Goal: Book appointment/travel/reservation

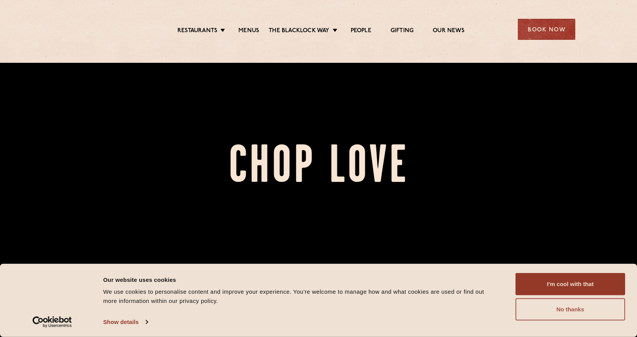
scroll to position [45, 0]
click at [554, 310] on button "No thanks" at bounding box center [571, 310] width 110 height 22
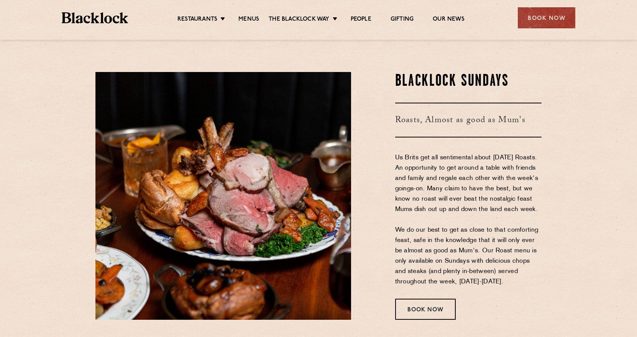
scroll to position [1062, 0]
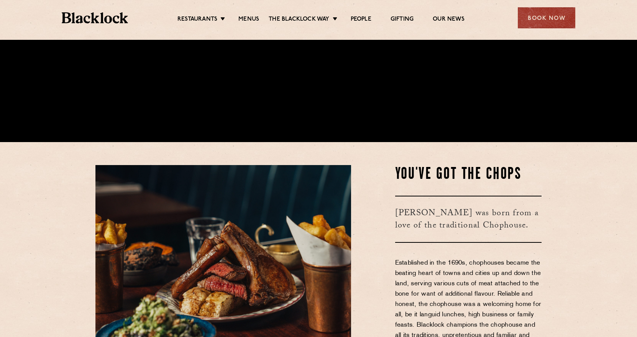
scroll to position [424, 0]
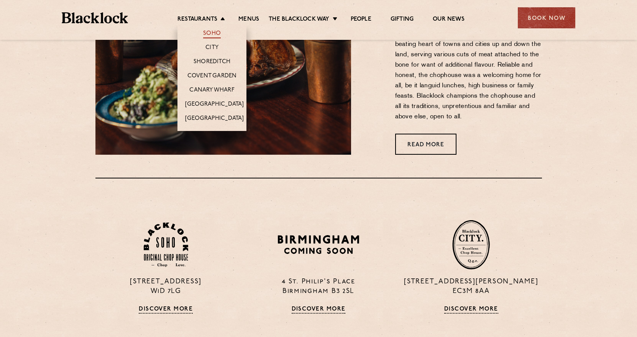
click at [209, 33] on link "Soho" at bounding box center [212, 34] width 18 height 8
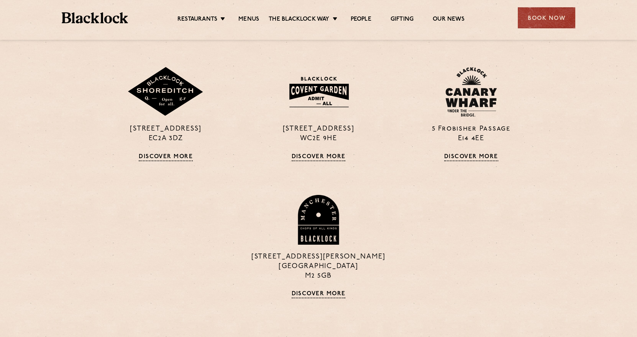
scroll to position [706, 0]
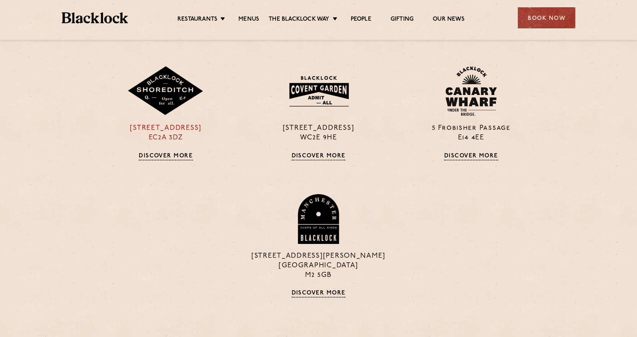
click at [150, 156] on link "Discover More" at bounding box center [166, 157] width 54 height 8
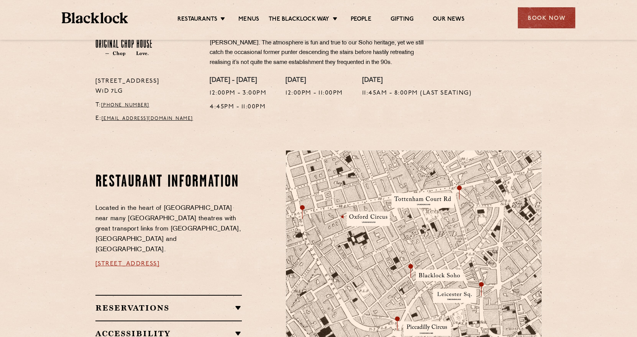
scroll to position [363, 0]
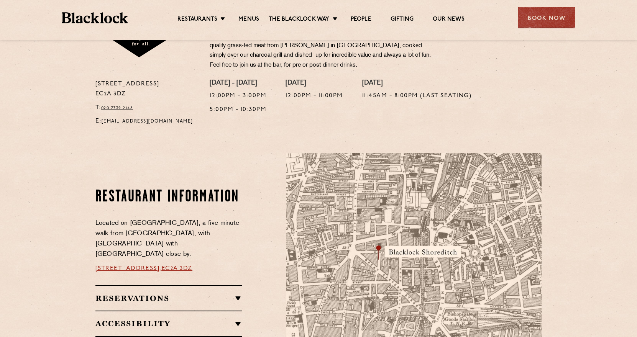
scroll to position [471, 0]
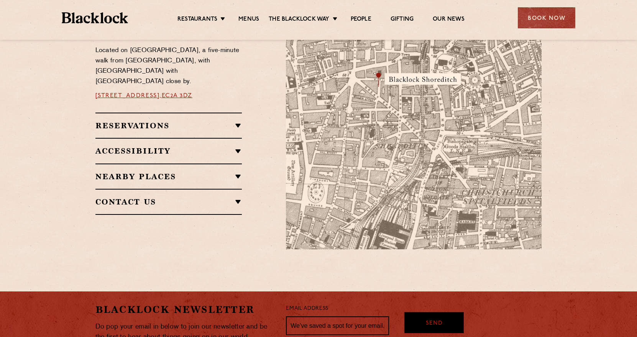
click at [235, 125] on div "Reservations Walk-Ins Walk-ins are always warmly welcome. Do pop in and we’ll g…" at bounding box center [168, 125] width 147 height 25
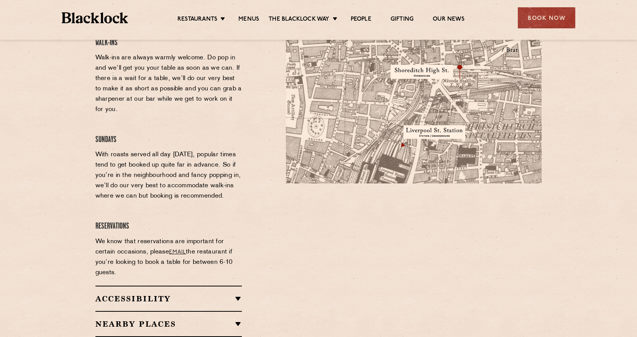
scroll to position [458, 0]
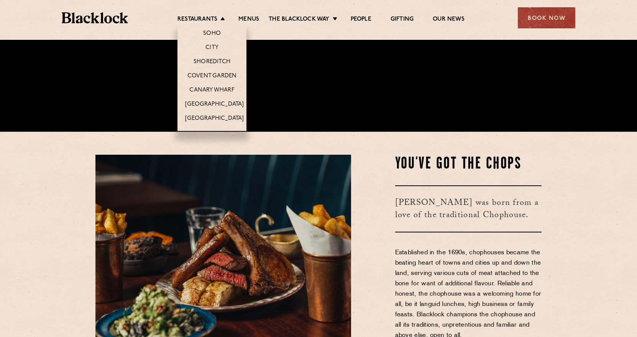
scroll to position [205, 0]
click at [213, 34] on link "Soho" at bounding box center [212, 34] width 18 height 8
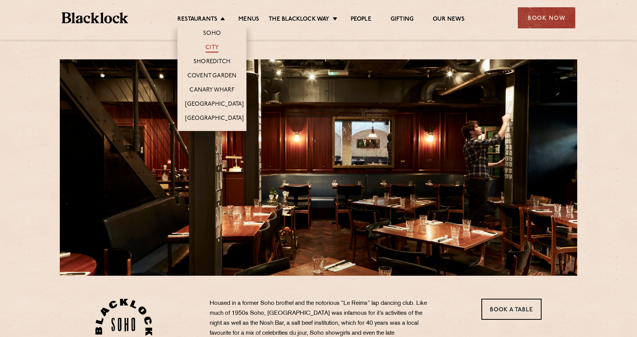
click at [215, 46] on link "City" at bounding box center [211, 48] width 13 height 8
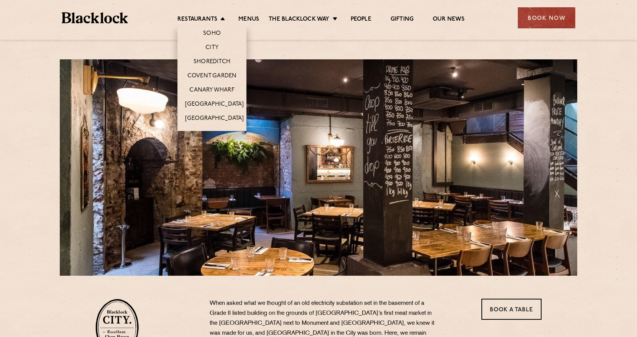
click at [210, 57] on li "Shoreditch" at bounding box center [211, 61] width 69 height 14
click at [206, 73] on link "Covent Garden" at bounding box center [211, 76] width 49 height 8
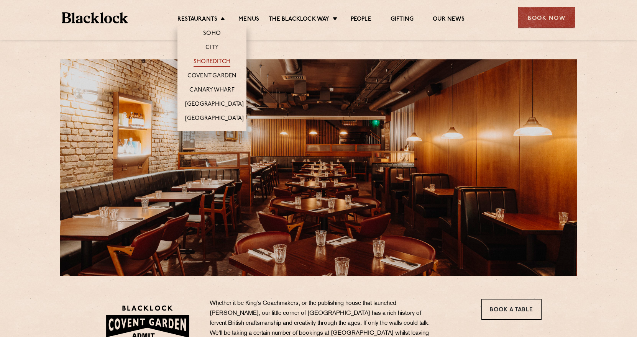
click at [215, 60] on link "Shoreditch" at bounding box center [212, 62] width 37 height 8
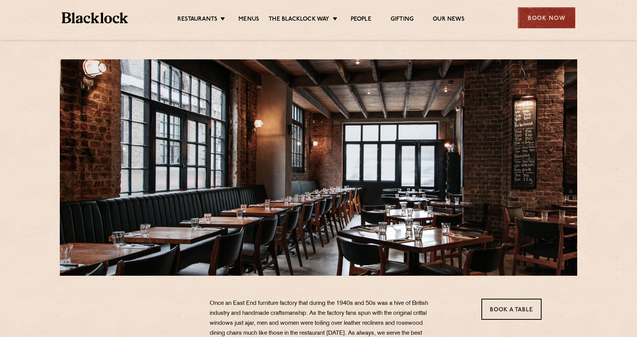
click at [553, 10] on div "Book Now" at bounding box center [546, 17] width 57 height 21
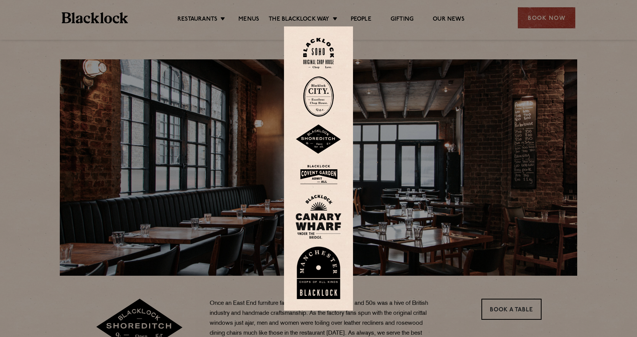
click at [322, 141] on img at bounding box center [319, 140] width 46 height 30
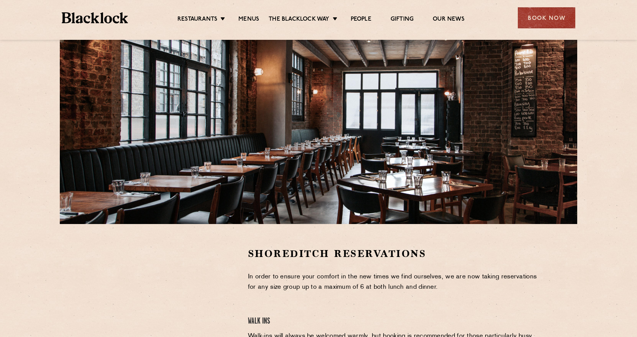
scroll to position [175, 0]
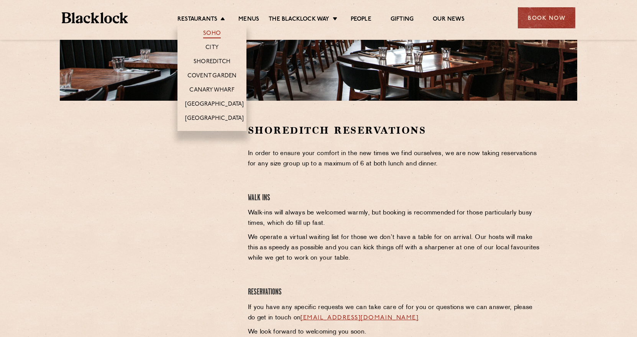
click at [210, 31] on link "Soho" at bounding box center [212, 34] width 18 height 8
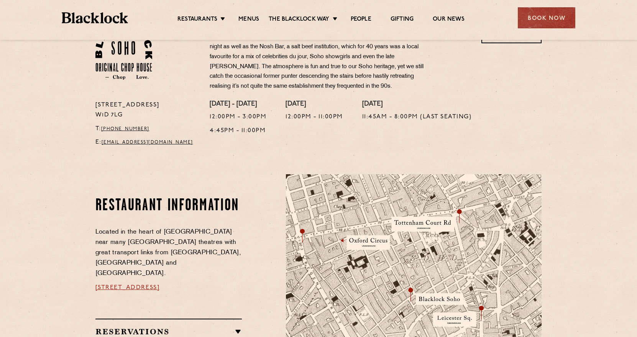
scroll to position [378, 0]
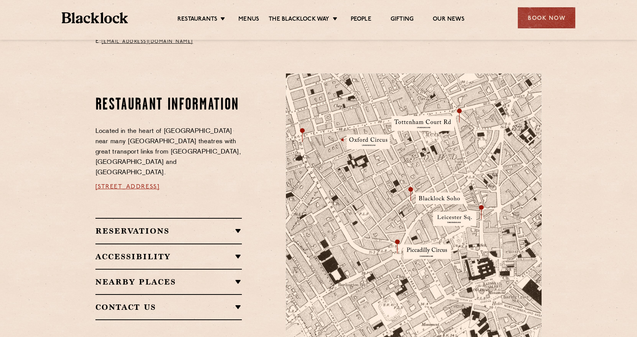
click at [151, 227] on h2 "Reservations" at bounding box center [168, 231] width 147 height 9
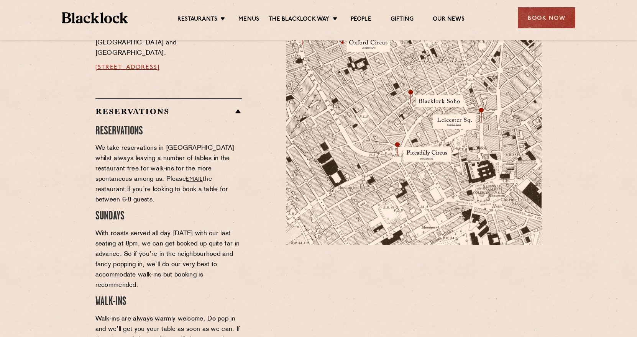
scroll to position [476, 0]
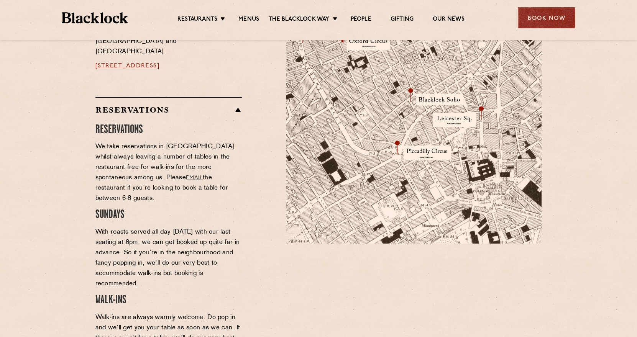
click at [548, 26] on div "Book Now" at bounding box center [546, 17] width 57 height 21
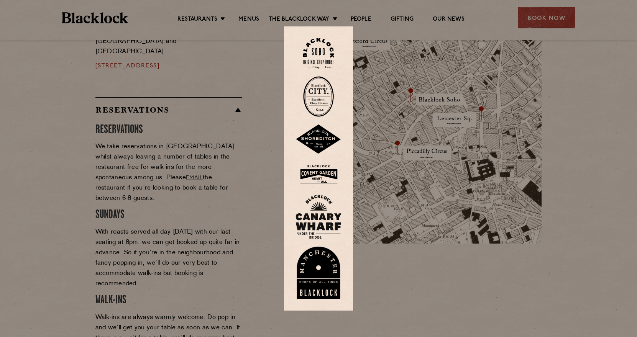
click at [320, 53] on img at bounding box center [318, 53] width 31 height 31
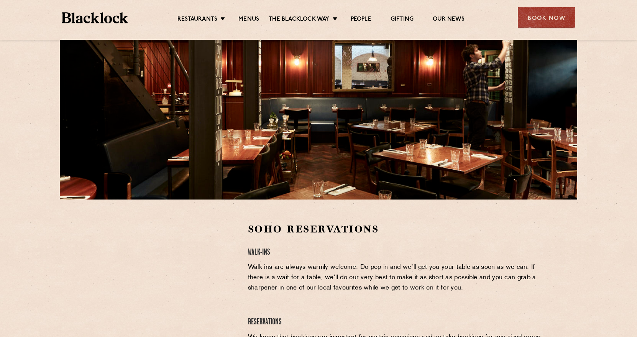
scroll to position [192, 0]
